Goal: Task Accomplishment & Management: Manage account settings

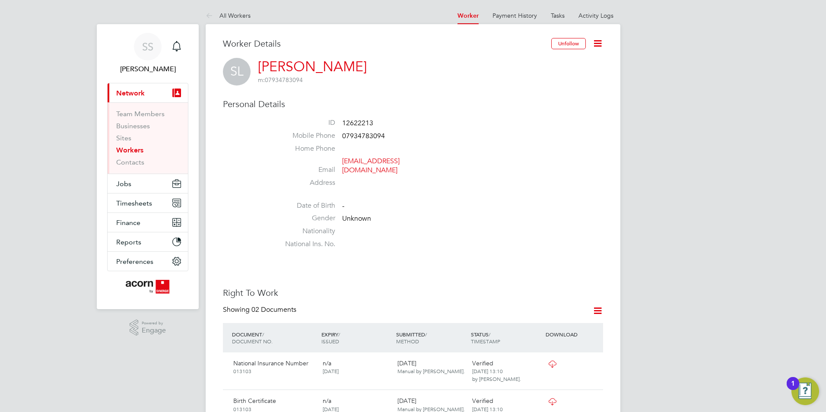
drag, startPoint x: 469, startPoint y: 320, endPoint x: 461, endPoint y: 295, distance: 27.2
drag, startPoint x: 461, startPoint y: 295, endPoint x: 373, endPoint y: 201, distance: 128.6
click at [349, 215] on span "Unknown" at bounding box center [356, 219] width 29 height 9
click at [601, 43] on icon at bounding box center [597, 43] width 11 height 11
click at [531, 103] on li "Edit Personal Details e" at bounding box center [548, 101] width 108 height 12
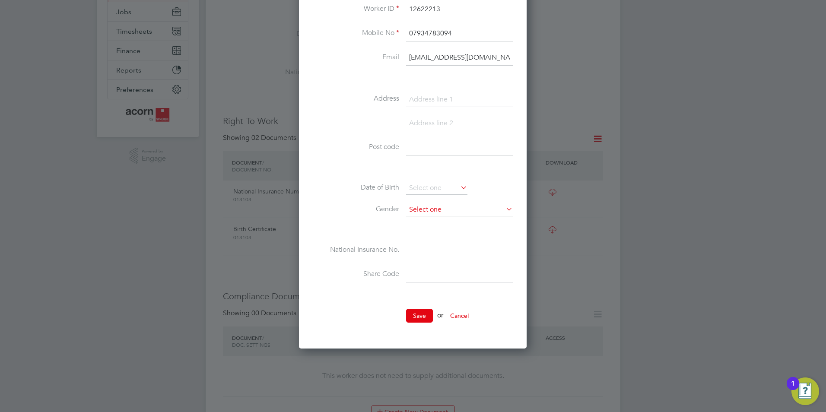
scroll to position [173, 0]
click at [450, 204] on input at bounding box center [459, 209] width 107 height 13
click at [434, 224] on li "Male" at bounding box center [460, 220] width 108 height 11
type input "Male"
click at [425, 316] on button "Save" at bounding box center [419, 315] width 27 height 14
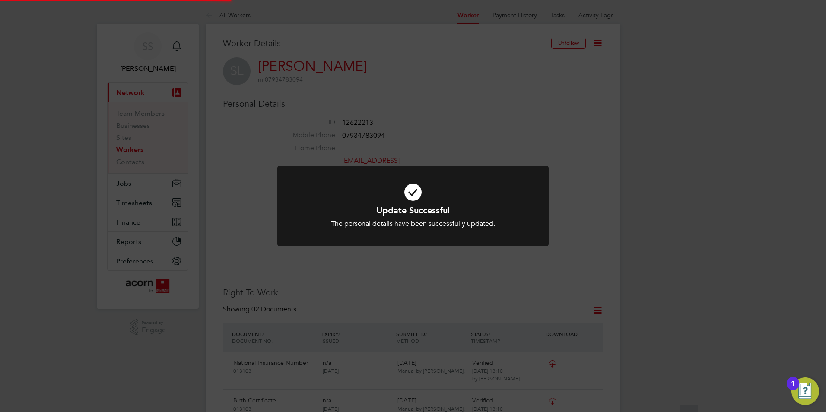
scroll to position [0, 0]
click at [447, 210] on h1 "Update Successful" at bounding box center [413, 210] width 225 height 11
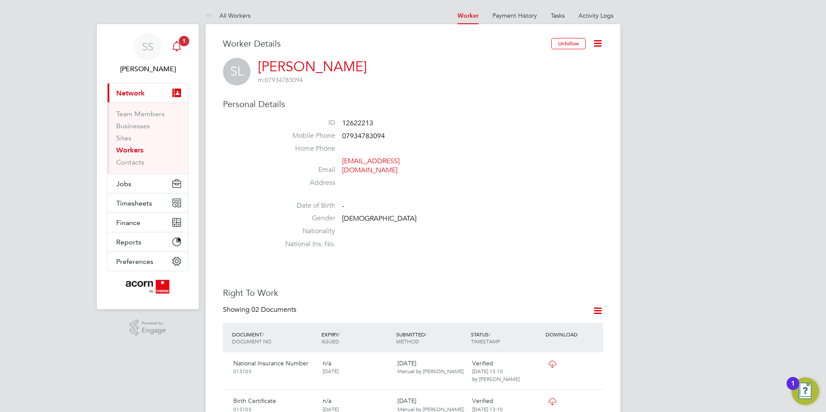
click at [173, 48] on icon "Main navigation" at bounding box center [176, 46] width 10 height 10
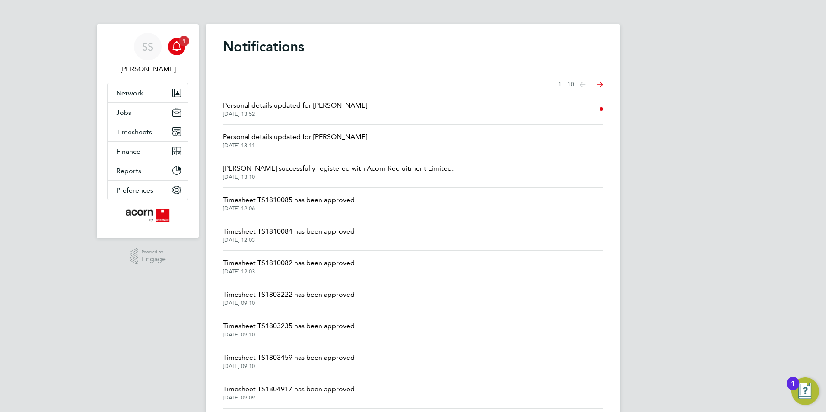
click at [329, 109] on span "Personal details updated for Stephen Loder" at bounding box center [295, 105] width 144 height 10
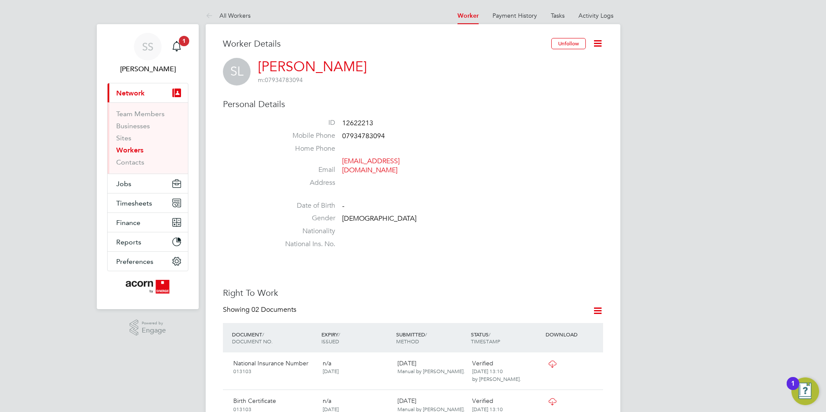
click at [193, 45] on app-nav-sections-wrapper "SS Sally Smith Notifications 1 Applications: Current page: Network Team Members…" at bounding box center [148, 166] width 102 height 285
click at [176, 45] on icon "Main navigation" at bounding box center [176, 46] width 10 height 10
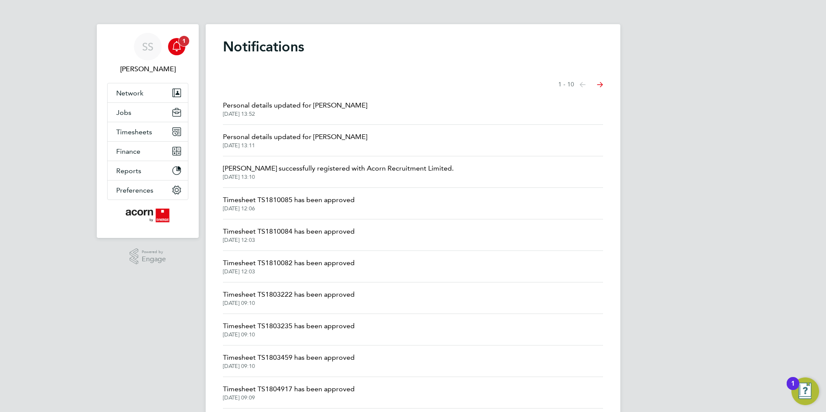
click at [182, 36] on span "1" at bounding box center [184, 41] width 10 height 10
click at [320, 95] on li "Personal details updated for Stephen Loder 03 Sep 2025, 13:52" at bounding box center [413, 109] width 380 height 32
click at [311, 112] on span "03 Sep 2025, 13:52" at bounding box center [295, 114] width 144 height 7
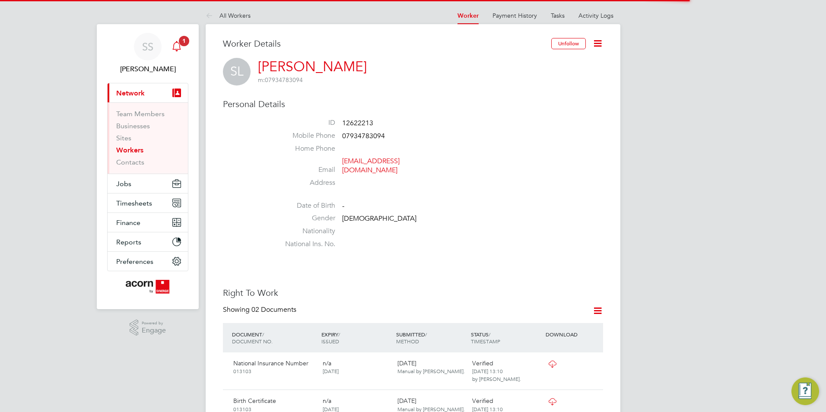
click at [188, 44] on app-alerts-badge "1" at bounding box center [183, 41] width 11 height 12
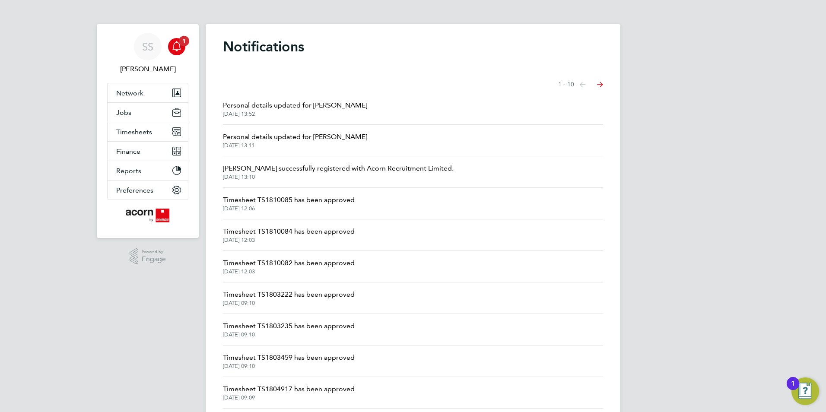
click at [285, 139] on span "Personal details updated for Stephen Loder" at bounding box center [295, 137] width 144 height 10
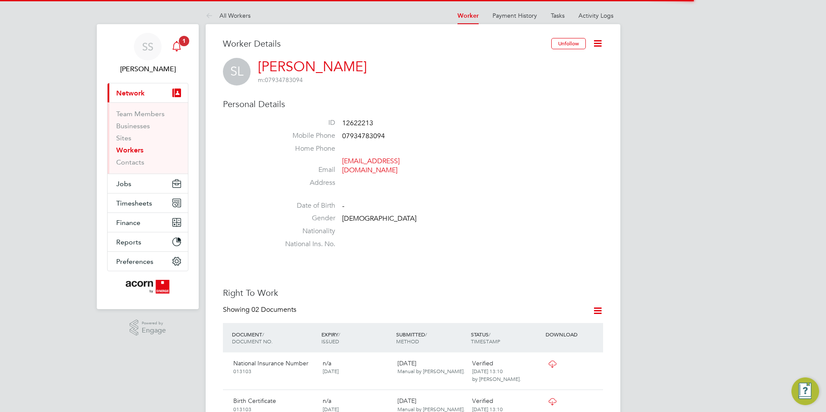
click at [174, 46] on icon "Main navigation" at bounding box center [176, 45] width 8 height 9
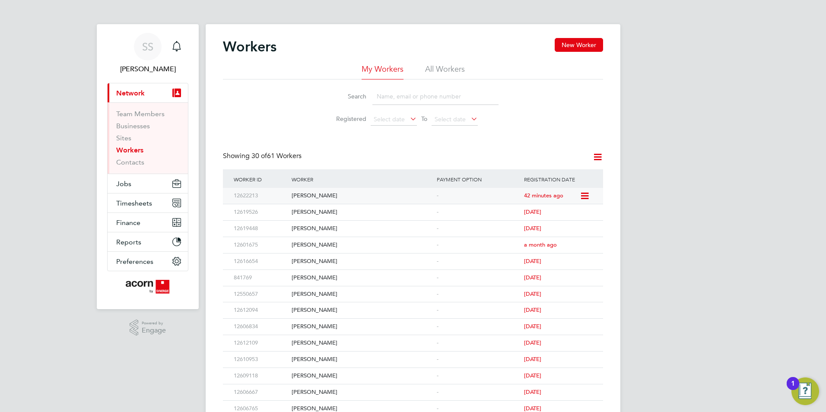
click at [300, 192] on div "Stephen Loader" at bounding box center [361, 196] width 145 height 16
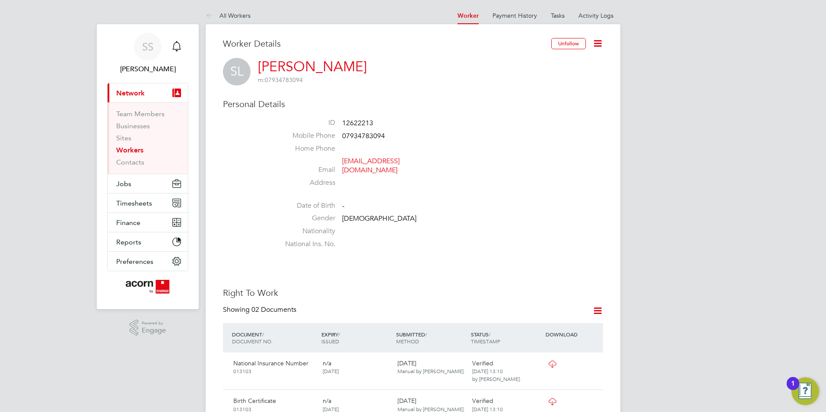
click at [300, 65] on link "[PERSON_NAME]" at bounding box center [312, 66] width 109 height 17
